Goal: Navigation & Orientation: Find specific page/section

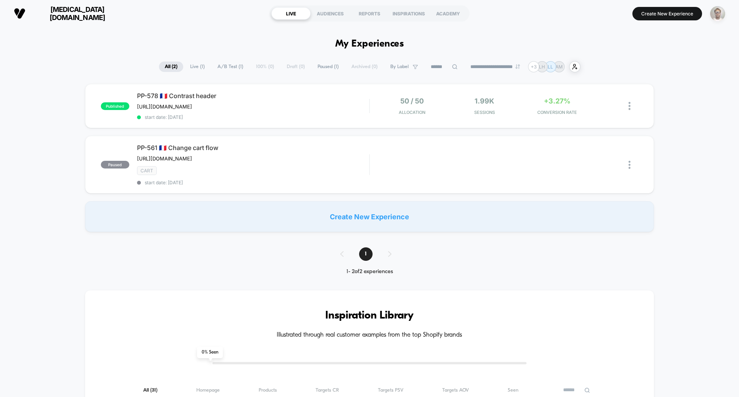
click at [716, 13] on img "button" at bounding box center [717, 13] width 15 height 15
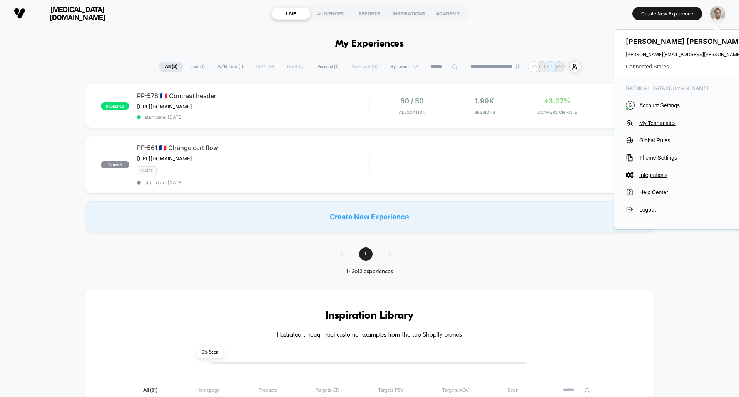
click at [664, 66] on span "Connected Stores" at bounding box center [721, 67] width 191 height 6
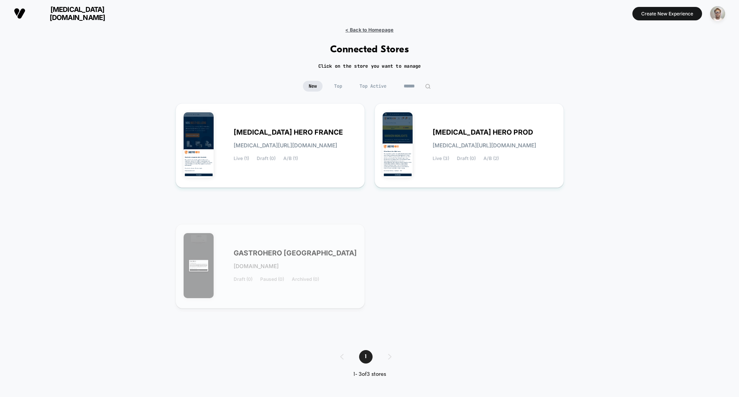
click at [372, 29] on span "< Back to Homepage" at bounding box center [369, 30] width 48 height 6
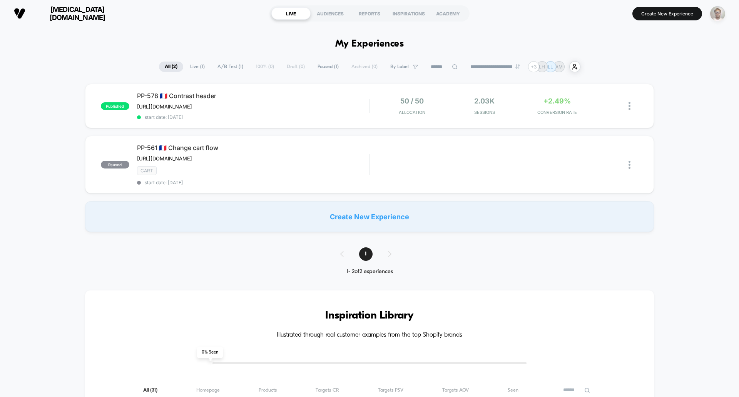
click at [713, 14] on img "button" at bounding box center [717, 13] width 15 height 15
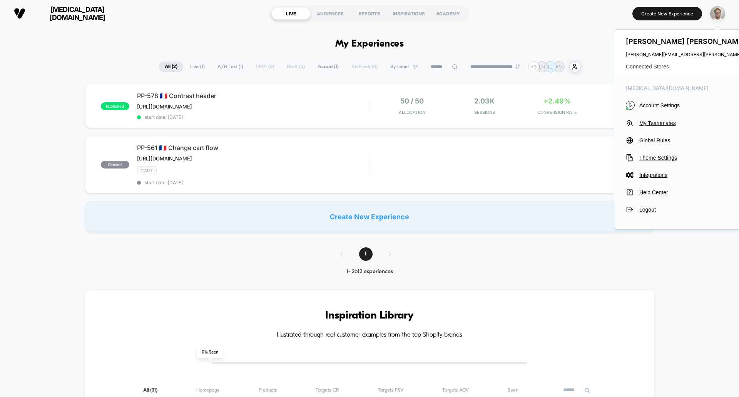
click at [663, 68] on span "Connected Stores" at bounding box center [721, 67] width 191 height 6
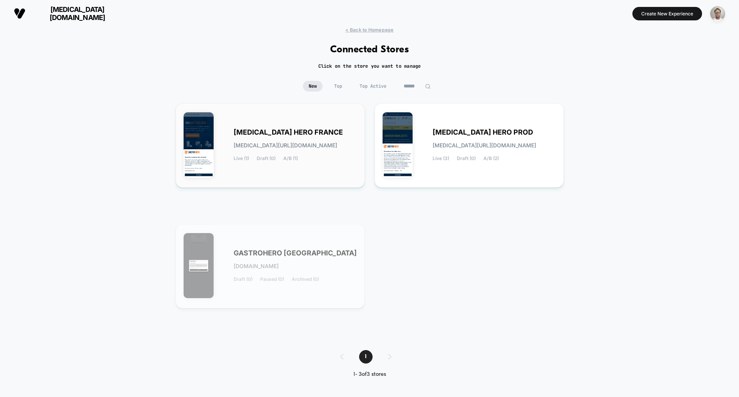
click at [278, 118] on div "[MEDICAL_DATA] HERO FRANCE [MEDICAL_DATA][URL][DOMAIN_NAME] Live (1) Draft (0) …" at bounding box center [270, 145] width 173 height 69
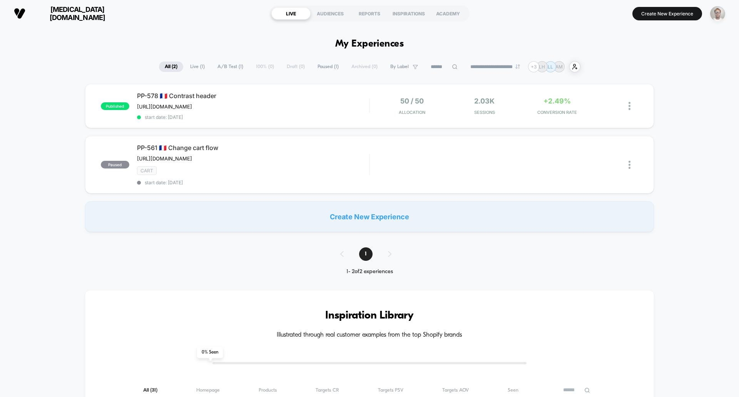
click at [718, 14] on img "button" at bounding box center [717, 13] width 15 height 15
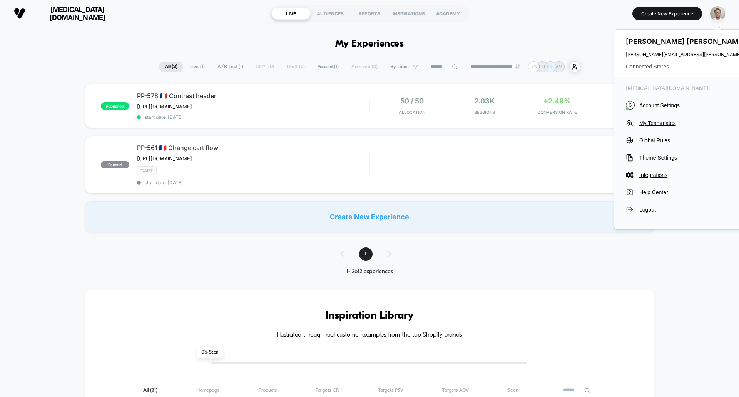
click at [668, 68] on span "Connected Stores" at bounding box center [721, 67] width 191 height 6
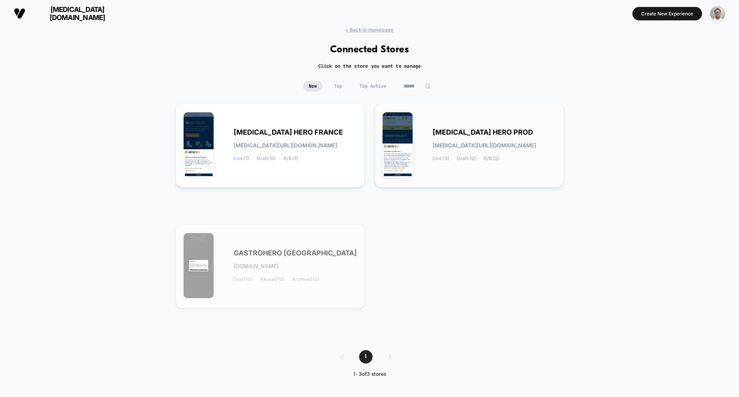
click at [485, 108] on div "[MEDICAL_DATA] HERO PROD [MEDICAL_DATA][URL][DOMAIN_NAME] Live (3) Draft (0) A/…" at bounding box center [469, 145] width 189 height 85
